Goal: Task Accomplishment & Management: Manage account settings

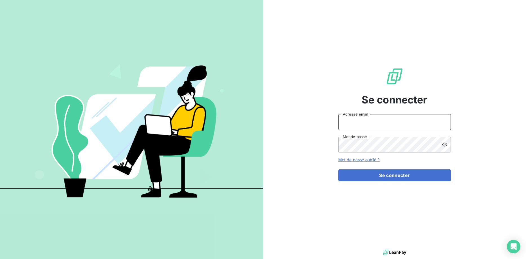
click at [381, 123] on input "Adresse email" at bounding box center [395, 122] width 113 height 16
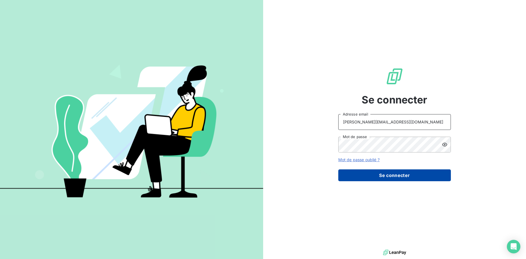
type input "[PERSON_NAME][EMAIL_ADDRESS][DOMAIN_NAME]"
click at [386, 176] on button "Se connecter" at bounding box center [395, 175] width 113 height 12
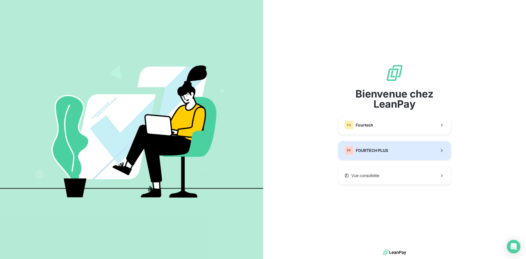
click at [388, 147] on div "FP FOURTECH PLUS" at bounding box center [367, 150] width 44 height 9
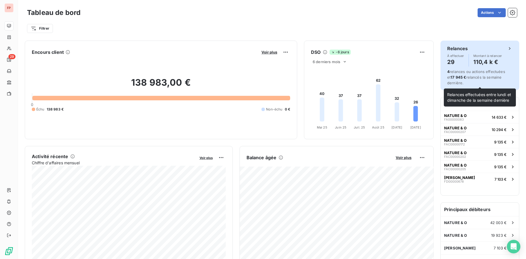
click at [459, 72] on span "4 relances ou actions effectuées et 17 945 € relancés la semaine dernière." at bounding box center [477, 77] width 58 height 16
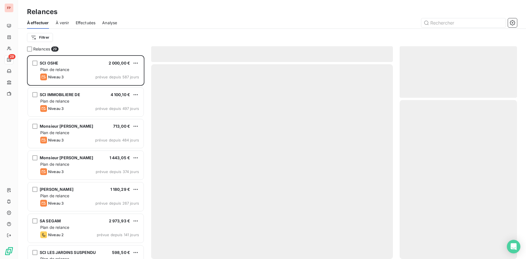
scroll to position [204, 118]
